Goal: Information Seeking & Learning: Learn about a topic

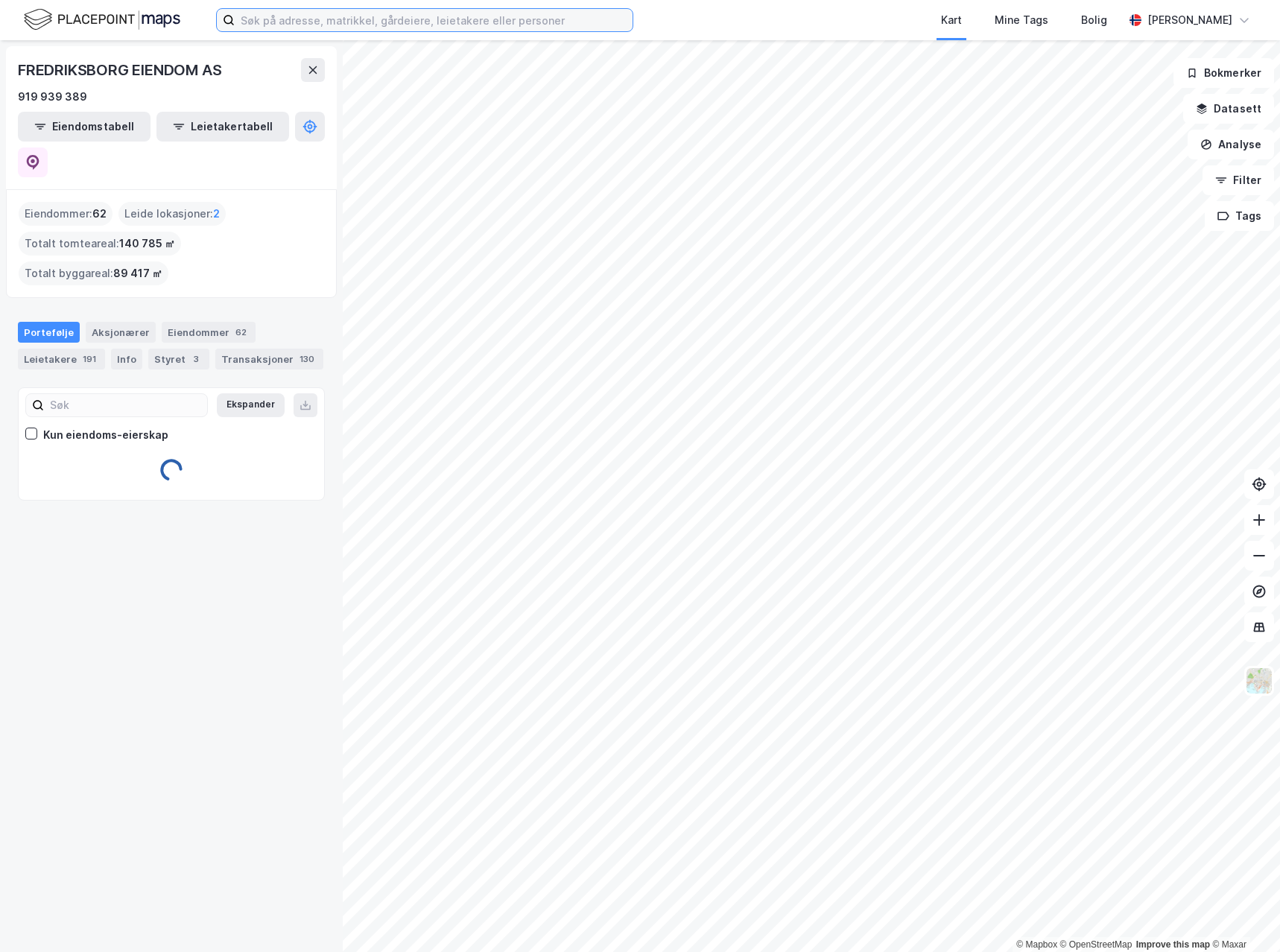
click at [285, 19] on input at bounding box center [434, 20] width 398 height 23
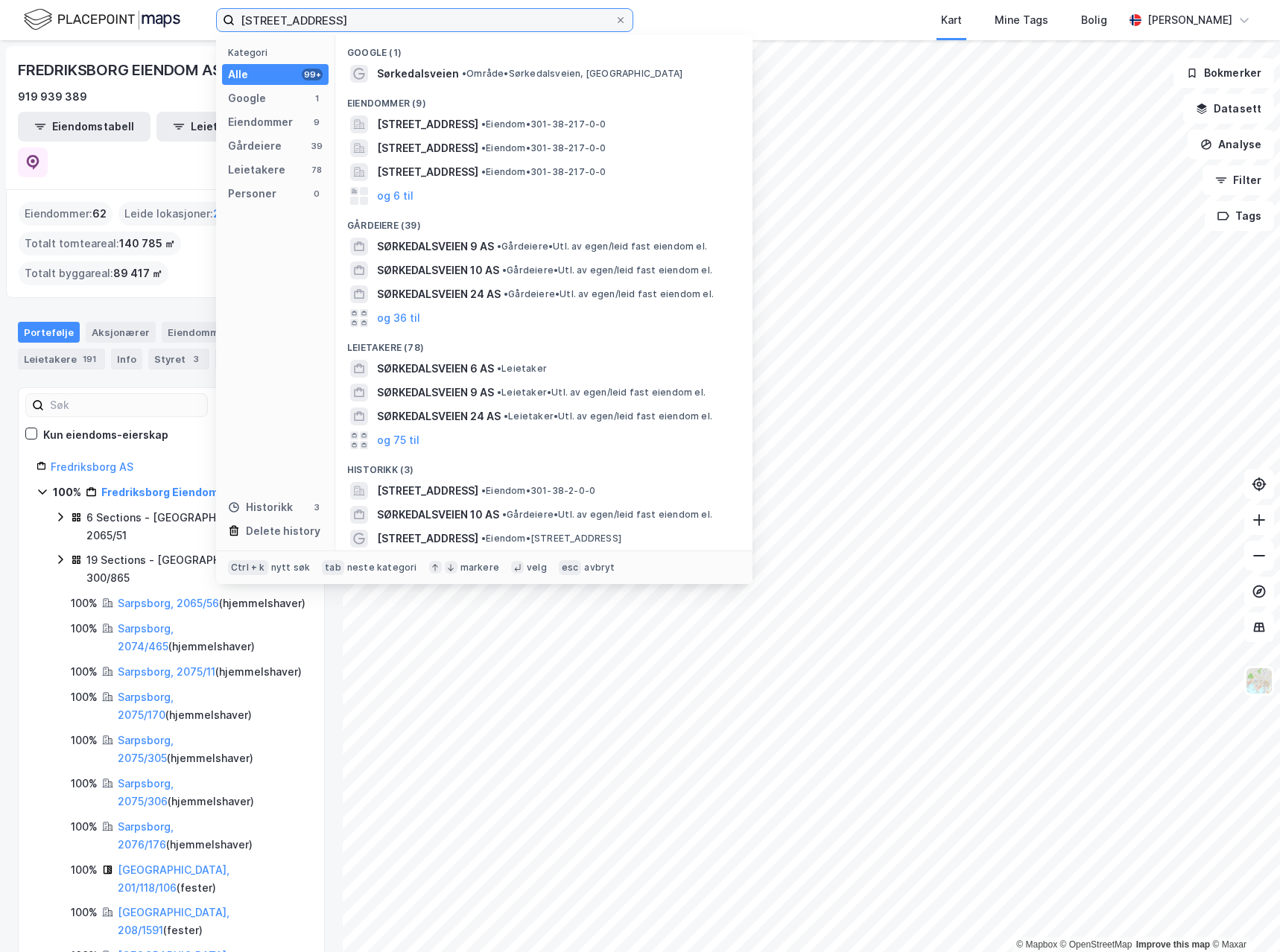
type input "[STREET_ADDRESS]"
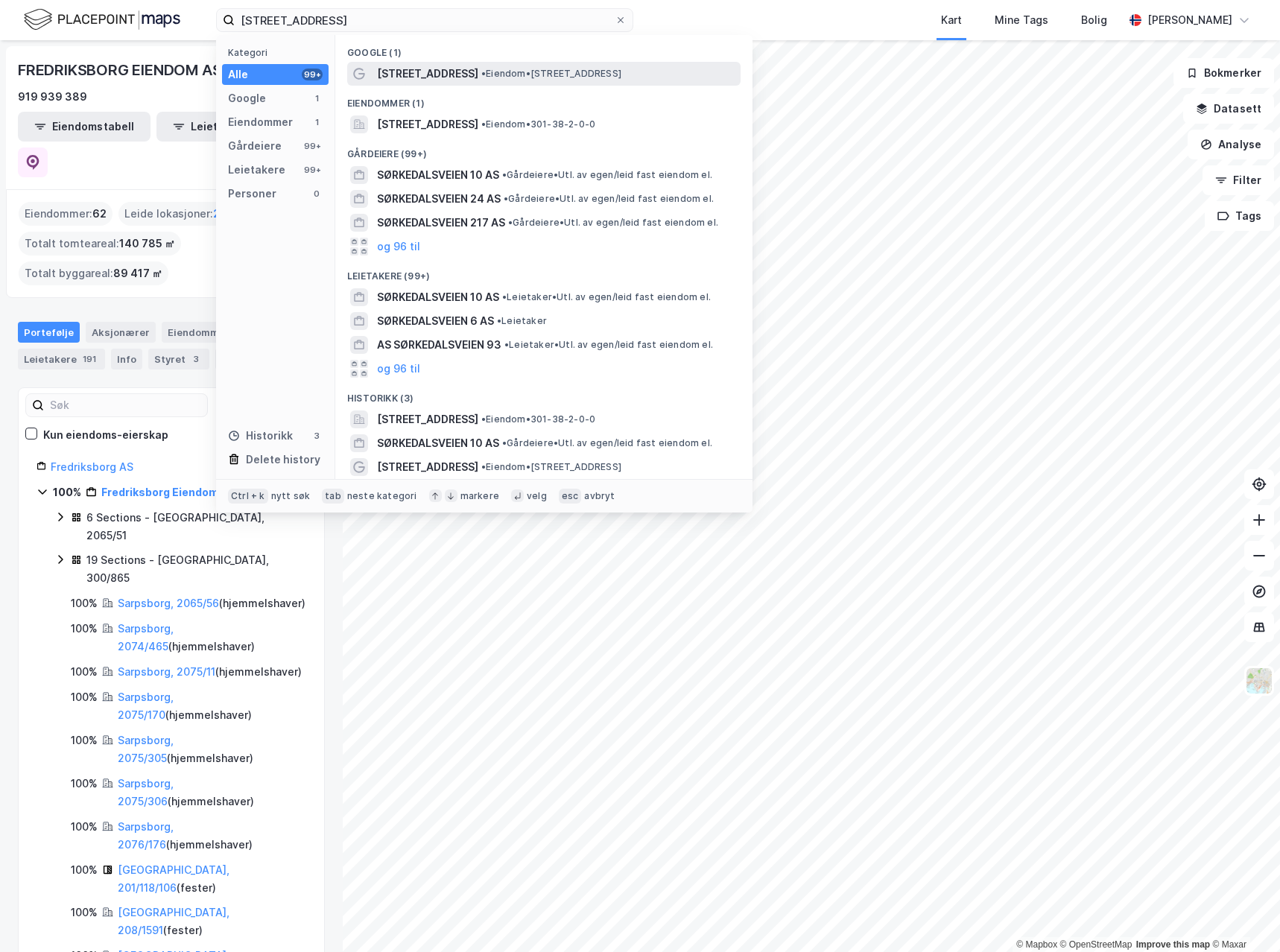
click at [471, 79] on div "[STREET_ADDRESS] • Eiendom • [STREET_ADDRESS]" at bounding box center [557, 73] width 361 height 18
